Goal: Information Seeking & Learning: Check status

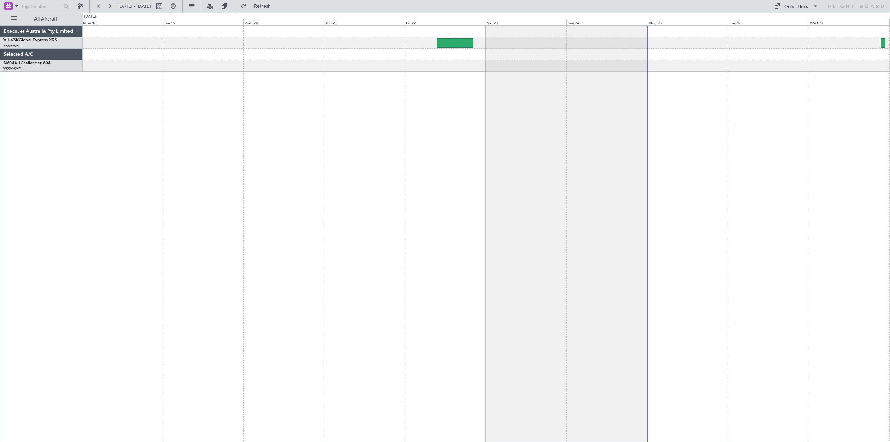
click at [544, 135] on div at bounding box center [487, 233] width 808 height 417
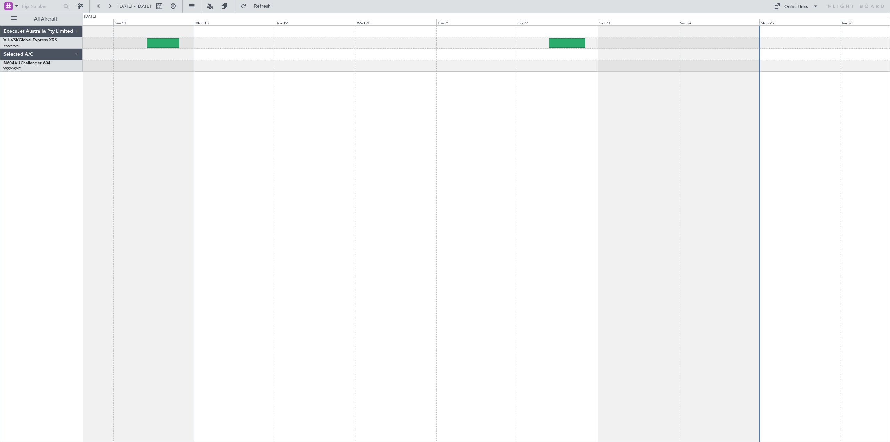
click at [472, 131] on div at bounding box center [487, 233] width 808 height 417
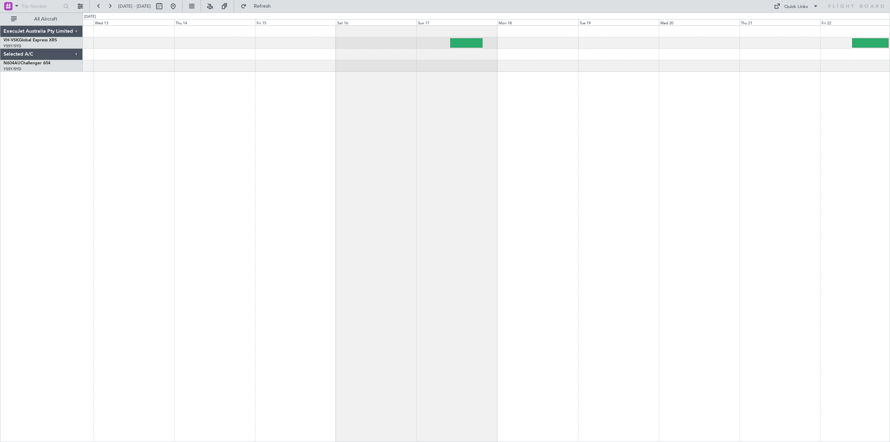
click at [729, 166] on div "Unplanned Maint Sydney ([PERSON_NAME] Intl)" at bounding box center [487, 233] width 808 height 417
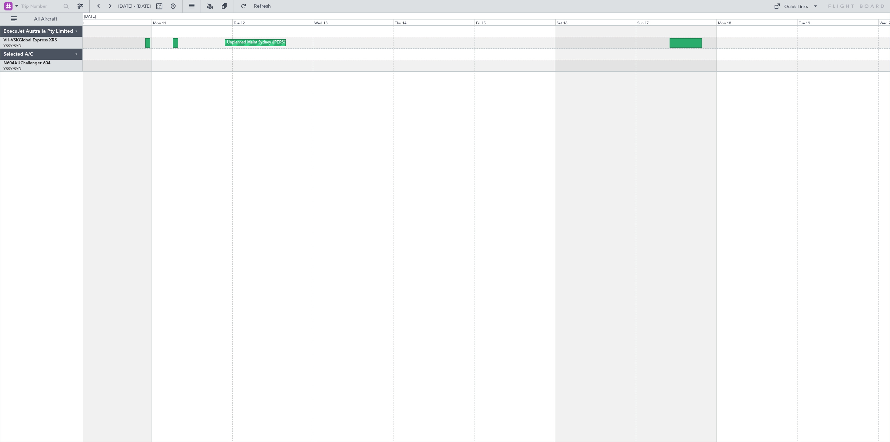
click at [476, 201] on div "Unplanned Maint Sydney ([PERSON_NAME] Intl) Planned Maint [GEOGRAPHIC_DATA] ([G…" at bounding box center [487, 233] width 808 height 417
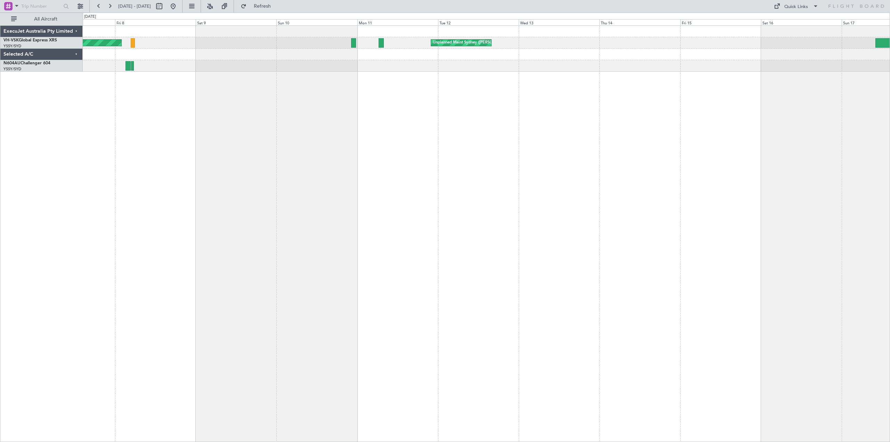
click at [534, 141] on div "Unplanned Maint Sydney ([PERSON_NAME] Intl) Planned Maint [GEOGRAPHIC_DATA] ([G…" at bounding box center [487, 233] width 808 height 417
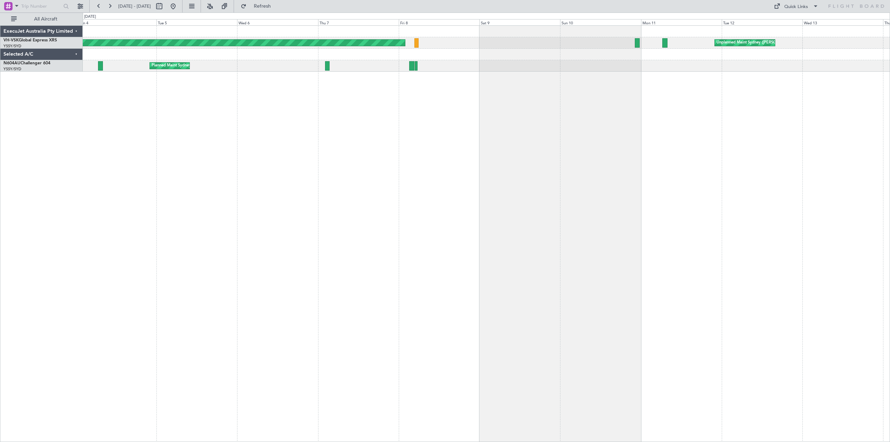
click at [390, 119] on div "Unplanned Maint Sydney ([PERSON_NAME] Intl) Planned Maint [GEOGRAPHIC_DATA] ([G…" at bounding box center [487, 233] width 808 height 417
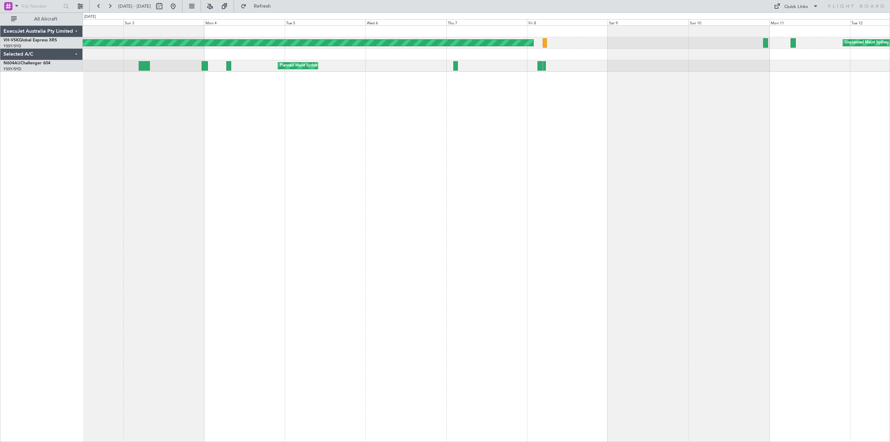
click at [598, 133] on div "Unplanned Maint Sydney ([PERSON_NAME] Intl) Planned Maint [GEOGRAPHIC_DATA] ([G…" at bounding box center [487, 233] width 808 height 417
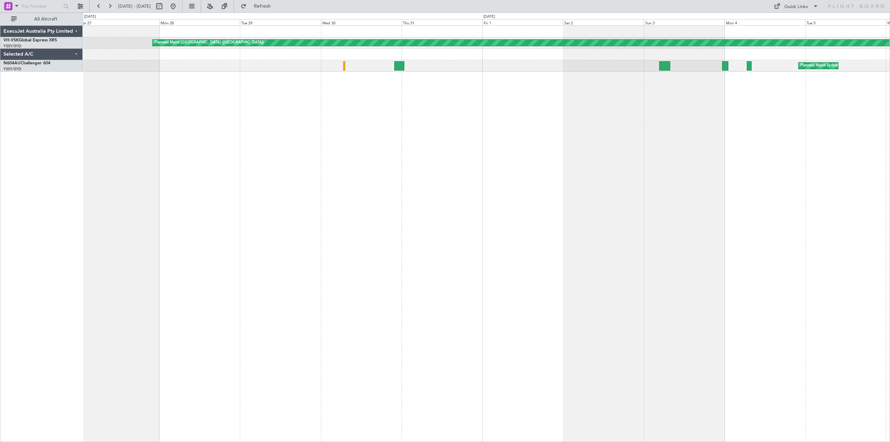
click at [534, 153] on div "Planned Maint [GEOGRAPHIC_DATA] ([GEOGRAPHIC_DATA]) Planned Maint Sydney ([PERS…" at bounding box center [487, 233] width 808 height 417
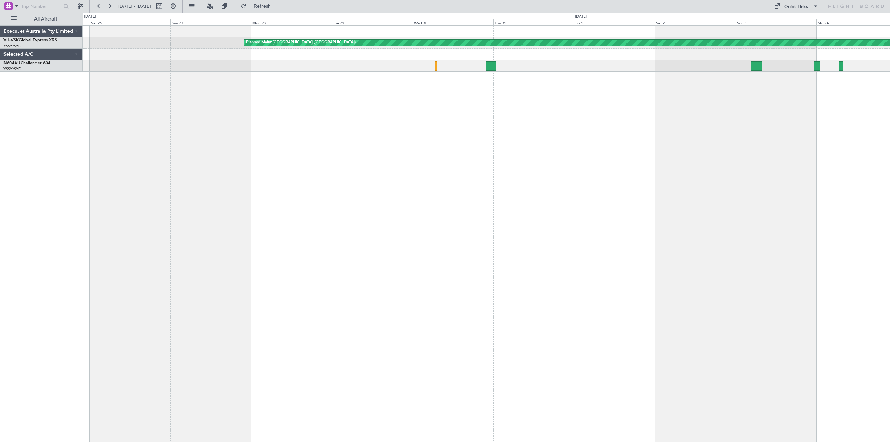
click at [544, 167] on div "Planned Maint [GEOGRAPHIC_DATA] ([GEOGRAPHIC_DATA]) Planned Maint Sydney ([PERS…" at bounding box center [487, 233] width 808 height 417
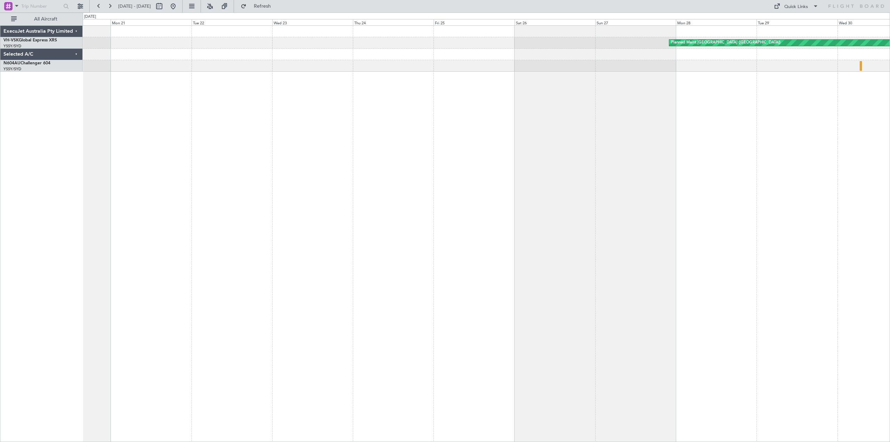
click at [410, 166] on div "Planned Maint [GEOGRAPHIC_DATA] ([GEOGRAPHIC_DATA])" at bounding box center [487, 233] width 808 height 417
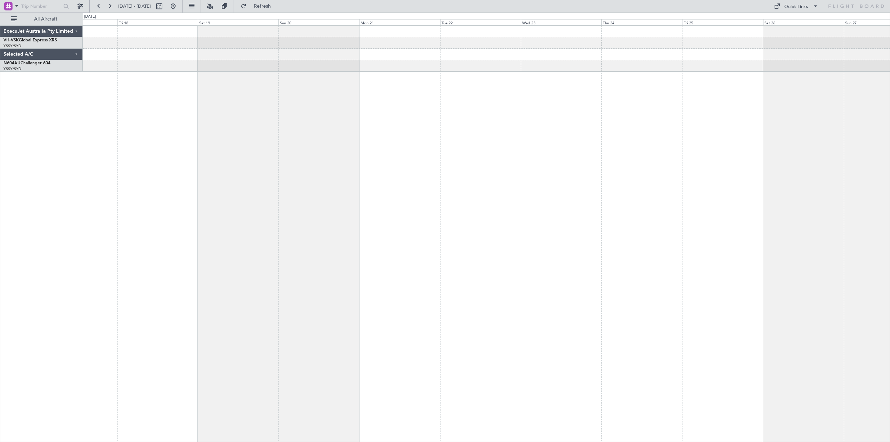
click at [483, 150] on div "Planned Maint [GEOGRAPHIC_DATA] ([GEOGRAPHIC_DATA])" at bounding box center [487, 233] width 808 height 417
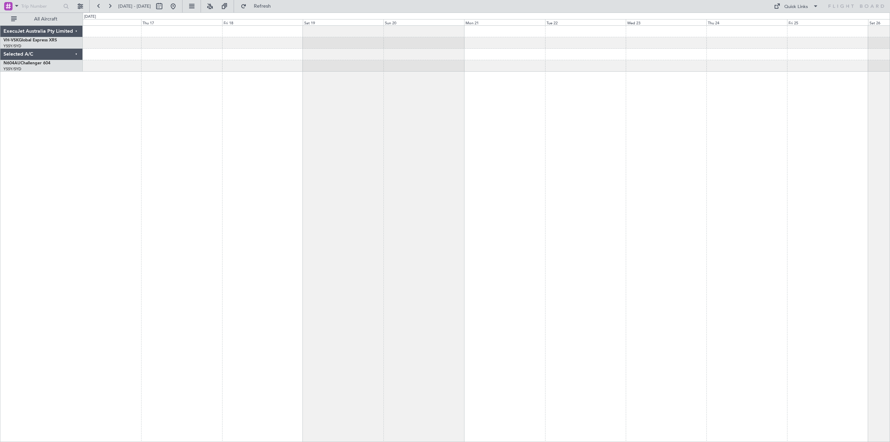
click at [437, 149] on div "Planned Maint [GEOGRAPHIC_DATA] ([GEOGRAPHIC_DATA])" at bounding box center [487, 233] width 808 height 417
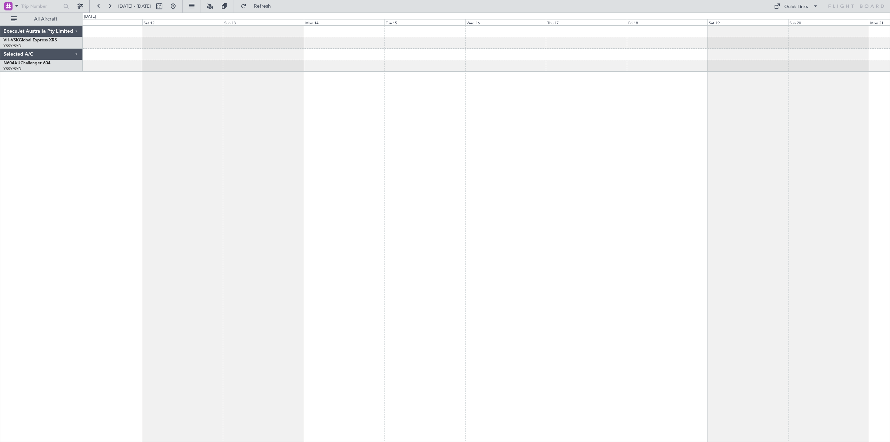
click at [446, 144] on div at bounding box center [487, 233] width 808 height 417
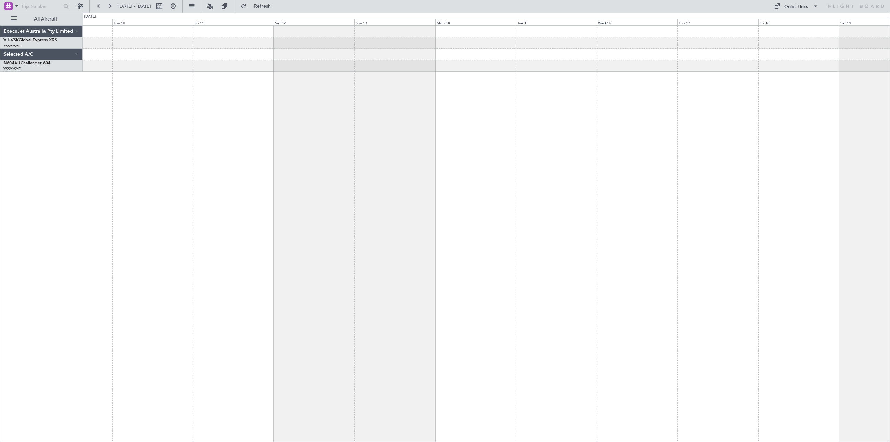
click at [434, 150] on div at bounding box center [487, 233] width 808 height 417
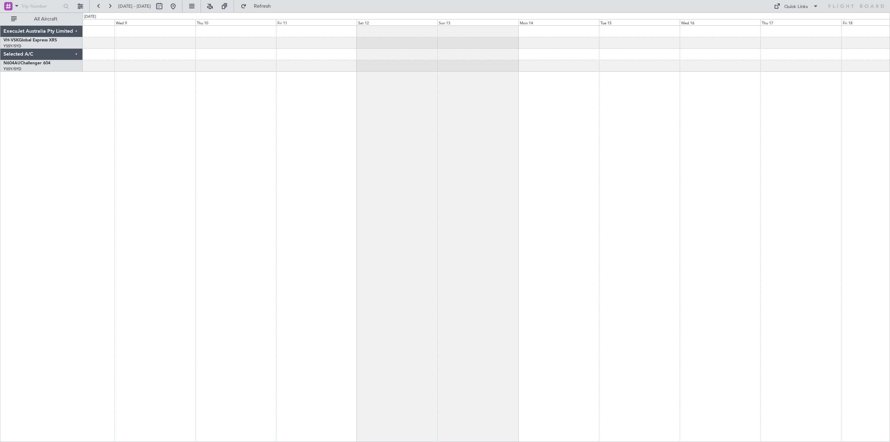
click at [388, 151] on div at bounding box center [487, 233] width 808 height 417
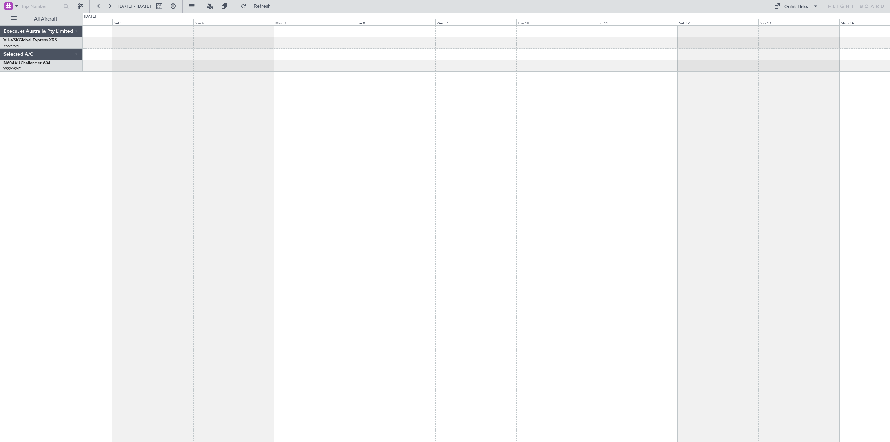
click at [361, 155] on div at bounding box center [487, 233] width 808 height 417
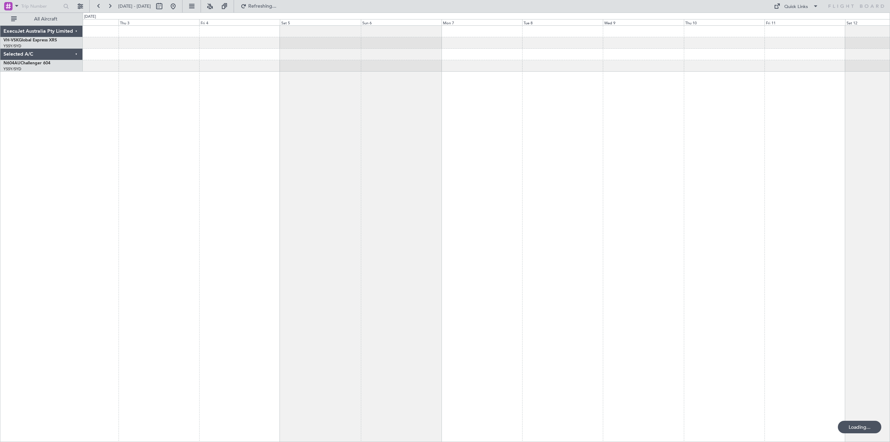
click at [421, 151] on div at bounding box center [487, 233] width 808 height 417
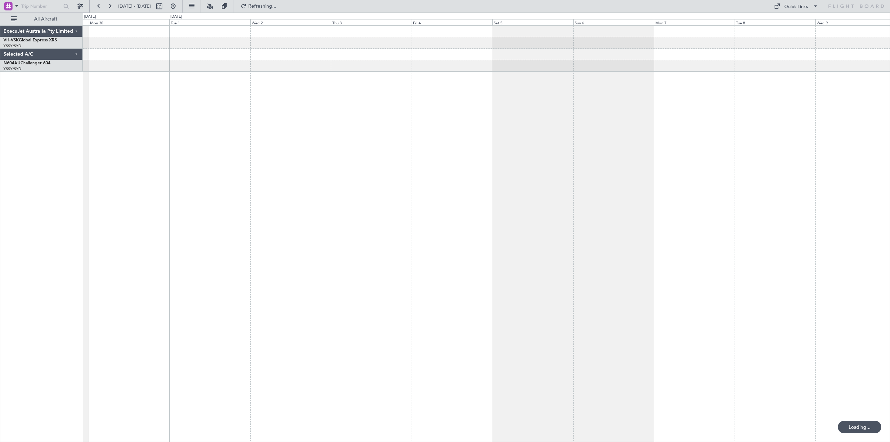
click at [444, 153] on div at bounding box center [487, 233] width 808 height 417
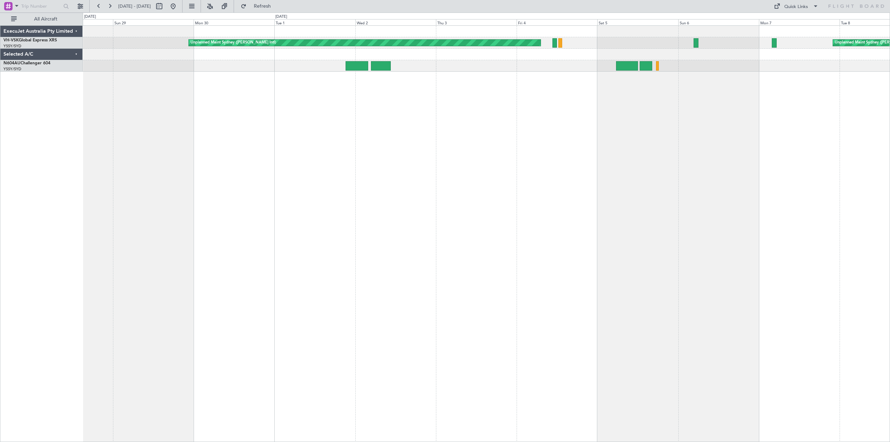
click at [433, 137] on div "Unplanned Maint Sydney ([PERSON_NAME] Intl) Unplanned Maint Sydney ([PERSON_NAM…" at bounding box center [487, 233] width 808 height 417
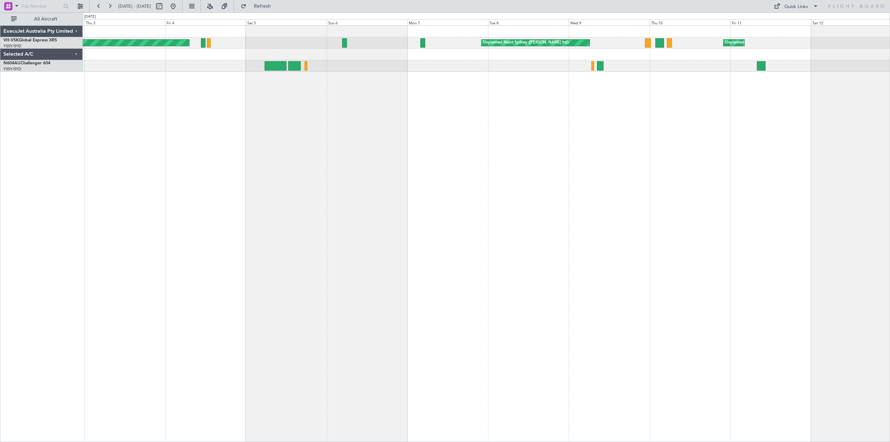
click at [367, 115] on div "Unplanned Maint Sydney ([PERSON_NAME] Intl) Unplanned Maint Sydney ([PERSON_NAM…" at bounding box center [487, 233] width 808 height 417
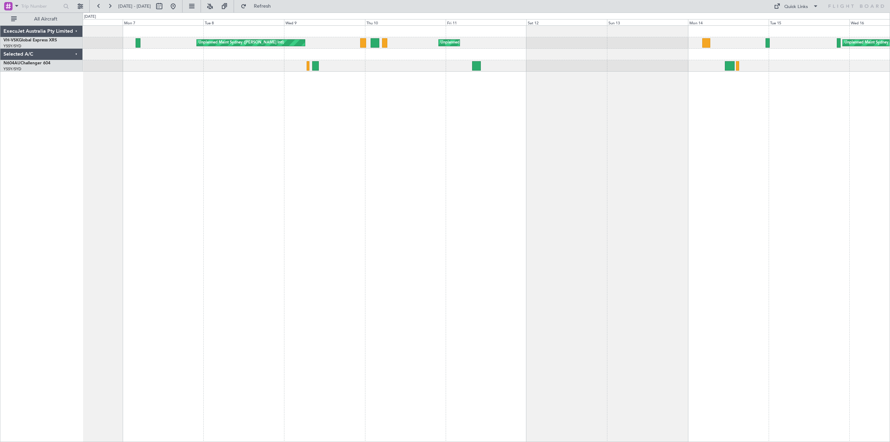
click at [360, 105] on div "Unplanned Maint Sydney ([PERSON_NAME] Intl) Unplanned Maint Sydney ([PERSON_NAM…" at bounding box center [487, 233] width 808 height 417
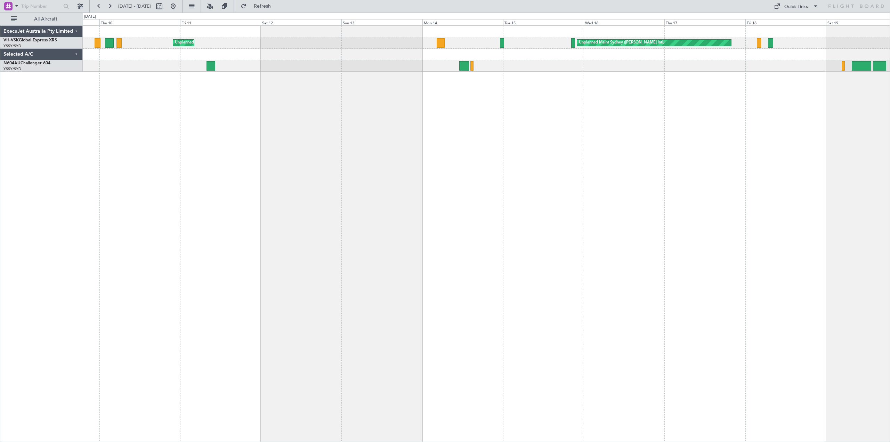
click at [555, 81] on div "Unplanned Maint Sydney ([PERSON_NAME] Intl) Unplanned Maint Sydney ([PERSON_NAM…" at bounding box center [487, 233] width 808 height 417
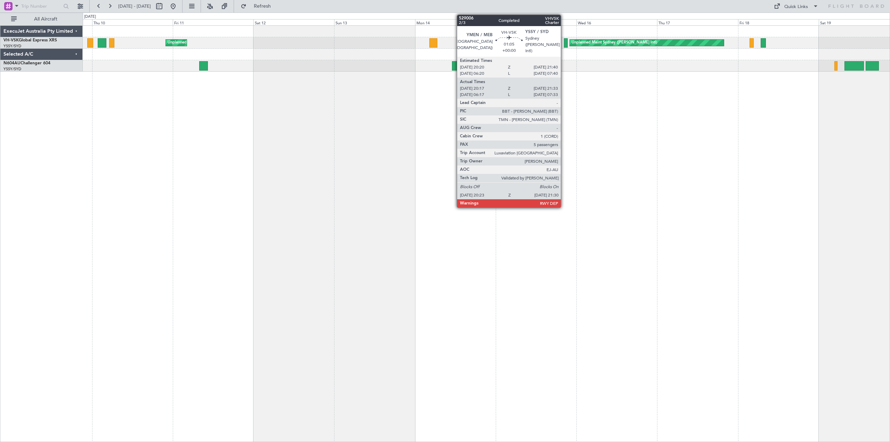
click at [565, 41] on div at bounding box center [566, 42] width 4 height 9
